Goal: Check status: Check status

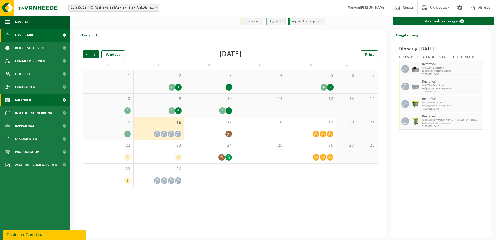
click at [23, 35] on span "Dashboard" at bounding box center [24, 35] width 19 height 13
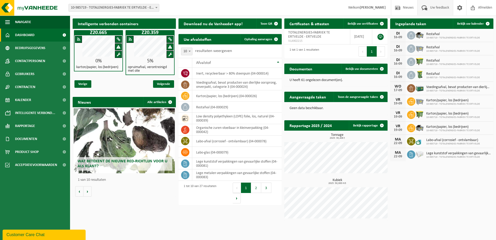
click at [436, 6] on span "Uw feedback" at bounding box center [440, 7] width 22 height 15
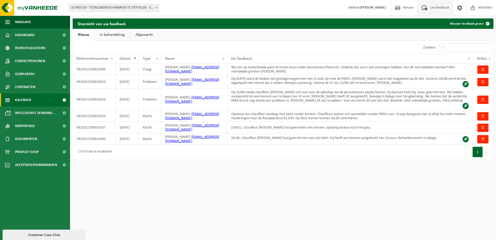
click at [15, 99] on span "Kalender" at bounding box center [23, 99] width 16 height 13
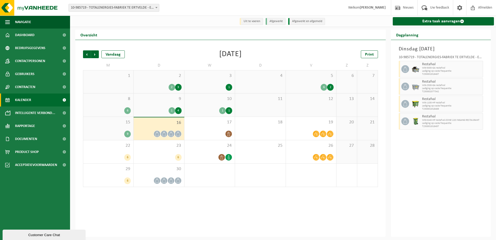
click at [172, 131] on span at bounding box center [171, 134] width 6 height 6
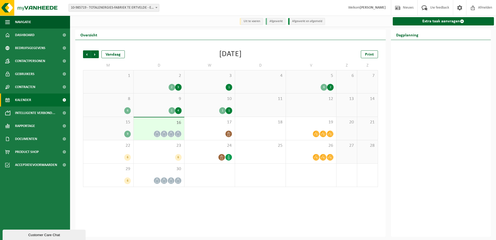
click at [172, 133] on icon at bounding box center [171, 134] width 4 height 4
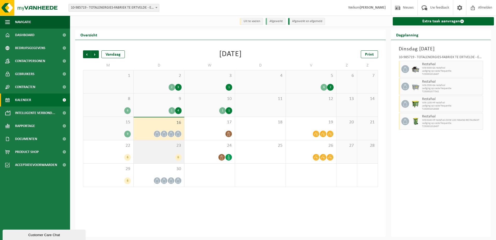
click at [173, 160] on div "6" at bounding box center [158, 157] width 45 height 7
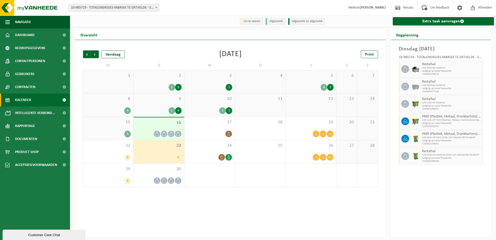
click at [173, 160] on div "6" at bounding box center [158, 157] width 45 height 7
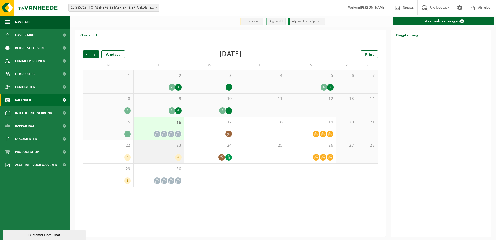
click at [182, 158] on div "23 6" at bounding box center [159, 151] width 50 height 23
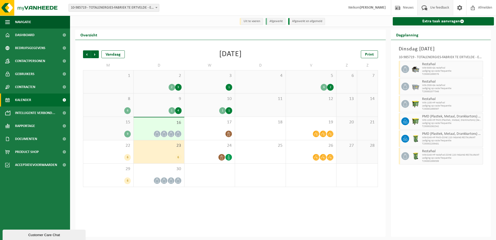
click at [442, 7] on span "Uw feedback" at bounding box center [440, 7] width 22 height 15
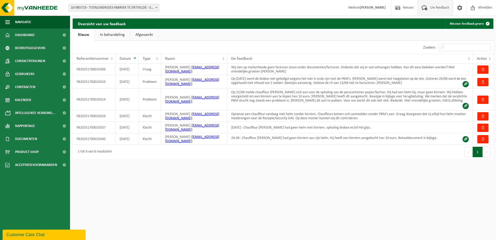
click at [488, 147] on button "Volgende" at bounding box center [487, 152] width 8 height 10
click at [468, 148] on button "Vorige" at bounding box center [469, 152] width 8 height 10
click at [115, 35] on link "In behandeling" at bounding box center [112, 35] width 35 height 12
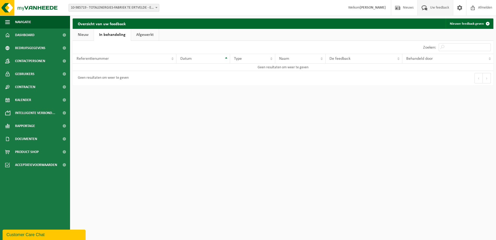
click at [143, 35] on link "Afgewerkt" at bounding box center [145, 35] width 28 height 12
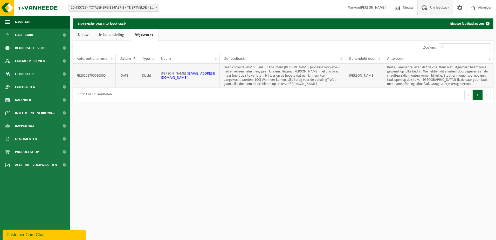
click at [94, 74] on td "FB20251700010360" at bounding box center [94, 76] width 43 height 24
click at [462, 84] on td "Beste, Jammer te lezen dat de chauffeur niet uitgevoerd heeft zoals gewenst op …" at bounding box center [438, 76] width 110 height 24
click at [90, 74] on td "FB20251700010360" at bounding box center [94, 76] width 43 height 24
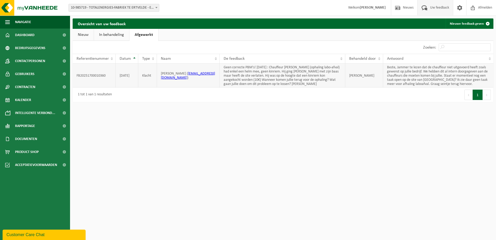
click at [90, 76] on td "FB20251700010360" at bounding box center [94, 76] width 43 height 24
drag, startPoint x: 77, startPoint y: 76, endPoint x: 106, endPoint y: 75, distance: 29.3
click at [106, 75] on td "FB20251700010360" at bounding box center [94, 76] width 43 height 24
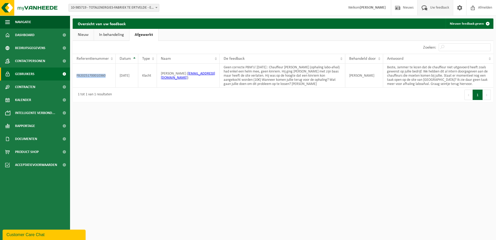
copy td "FB20251700010360"
drag, startPoint x: 155, startPoint y: 185, endPoint x: 158, endPoint y: 172, distance: 13.4
click at [155, 185] on html "Vestiging: 10-985719 - TOTALENERGIES-FABRIEK TE ERTVELDE - ERTVELDE 10-985719 -…" at bounding box center [248, 120] width 496 height 240
click at [98, 77] on td "FB20251700010360" at bounding box center [94, 76] width 43 height 24
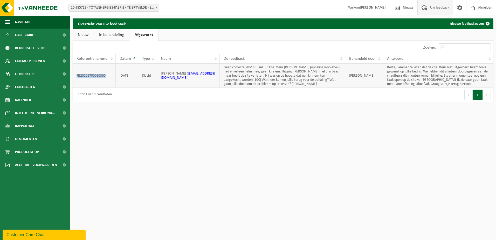
drag, startPoint x: 98, startPoint y: 77, endPoint x: 97, endPoint y: 74, distance: 2.7
click at [97, 74] on td "FB20251700010360" at bounding box center [94, 76] width 43 height 24
drag, startPoint x: 97, startPoint y: 74, endPoint x: 139, endPoint y: 113, distance: 57.7
click at [139, 113] on html "Vestiging: 10-985719 - TOTALENERGIES-FABRIEK TE ERTVELDE - ERTVELDE 10-985719 -…" at bounding box center [248, 120] width 496 height 240
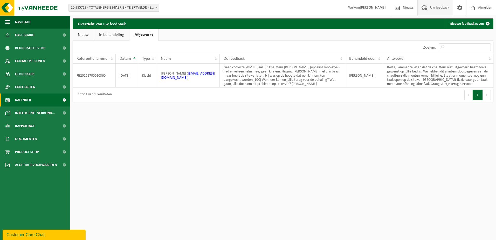
click at [25, 101] on span "Kalender" at bounding box center [23, 99] width 16 height 13
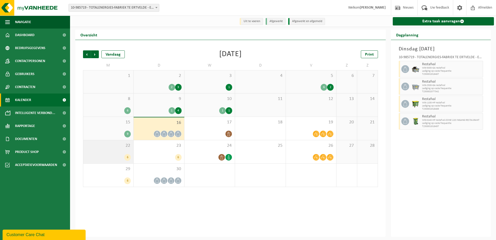
click at [127, 156] on div "6" at bounding box center [127, 157] width 6 height 7
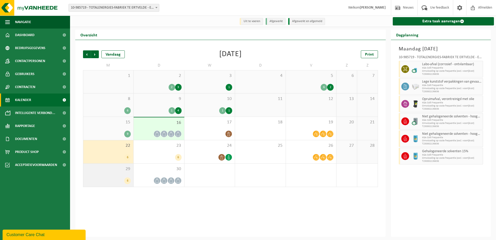
click at [126, 185] on div "29 6" at bounding box center [108, 174] width 50 height 23
